Goal: Information Seeking & Learning: Learn about a topic

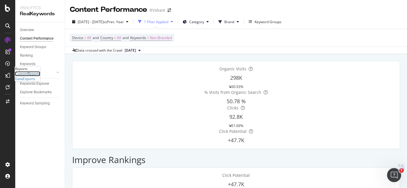
click at [34, 76] on div "CustomReports" at bounding box center [27, 73] width 25 height 5
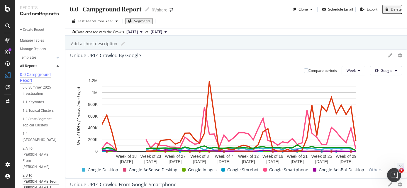
scroll to position [247, 0]
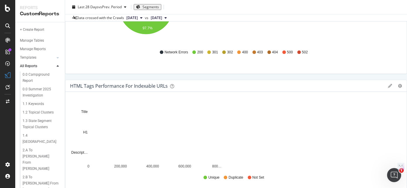
scroll to position [104, 0]
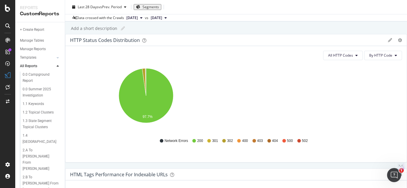
scroll to position [0, 0]
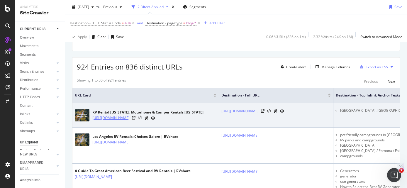
click at [130, 118] on link "https://rvshare.com/rv-rental/new-mexico" at bounding box center [110, 118] width 37 height 6
click at [135, 119] on icon at bounding box center [134, 118] width 4 height 4
click at [264, 113] on icon at bounding box center [263, 111] width 4 height 4
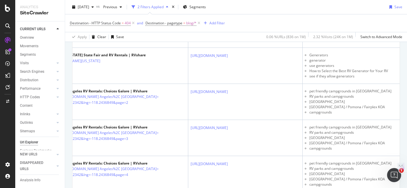
scroll to position [1005, 0]
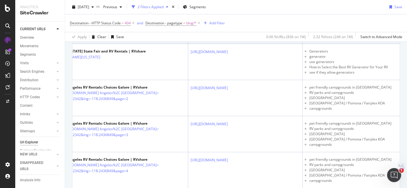
click at [234, 27] on icon at bounding box center [232, 26] width 4 height 4
click at [105, 38] on icon at bounding box center [103, 36] width 4 height 4
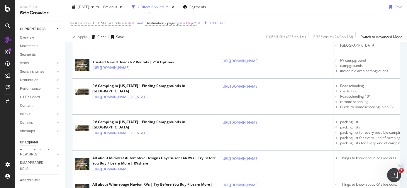
scroll to position [1234, 0]
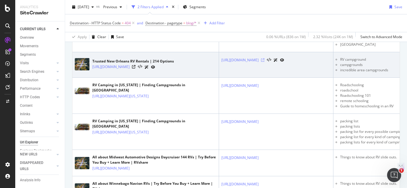
click at [264, 62] on icon at bounding box center [263, 60] width 4 height 4
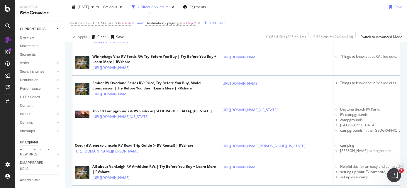
scroll to position [1390, 0]
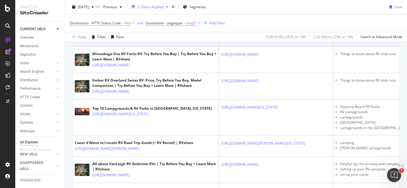
click at [264, 30] on icon at bounding box center [263, 28] width 4 height 4
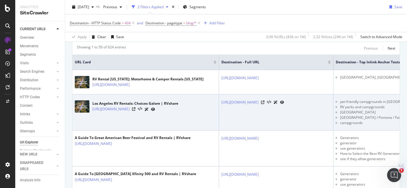
scroll to position [0, 0]
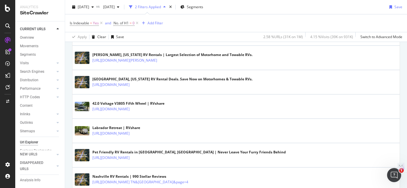
scroll to position [439, 0]
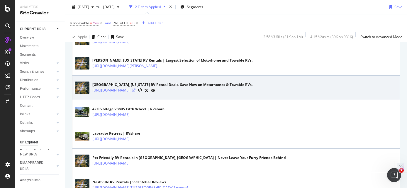
click at [135, 92] on icon at bounding box center [134, 91] width 4 height 4
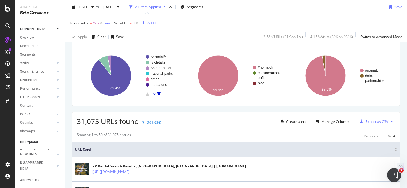
scroll to position [0, 0]
